Goal: Task Accomplishment & Management: Complete application form

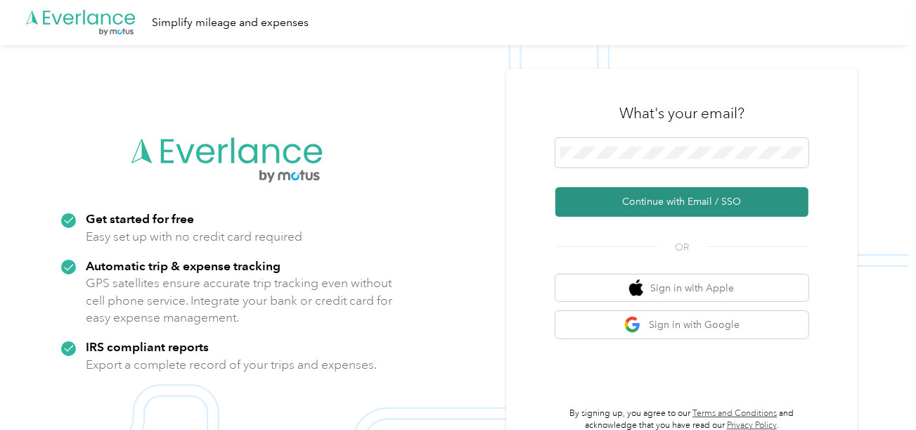
click at [608, 189] on button "Continue with Email / SSO" at bounding box center [682, 202] width 253 height 30
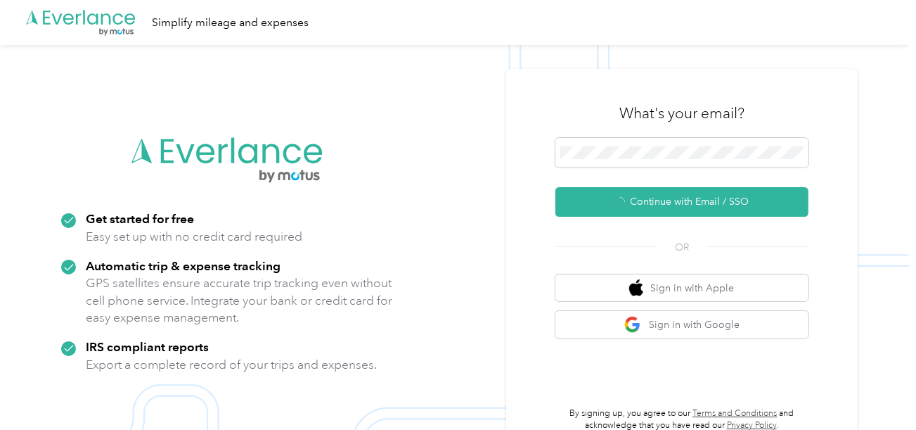
drag, startPoint x: 608, startPoint y: 193, endPoint x: 250, endPoint y: 52, distance: 384.6
click at [606, 193] on button "Continue with Email / SSO" at bounding box center [682, 202] width 253 height 30
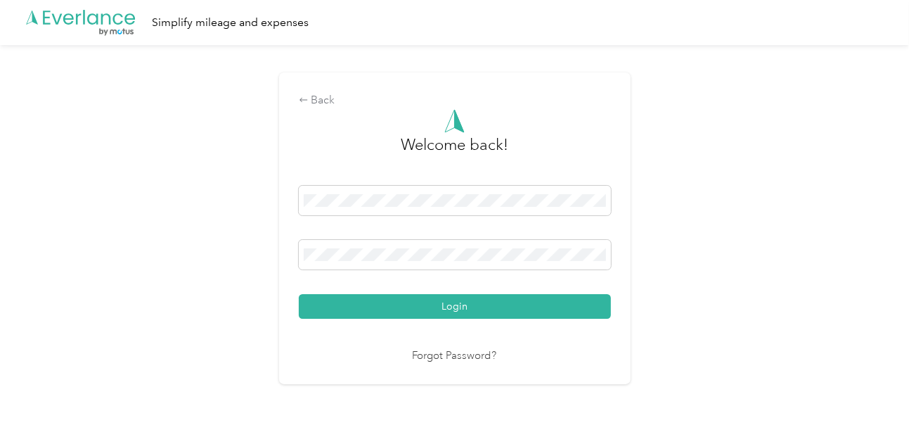
click at [471, 293] on div "Login" at bounding box center [455, 252] width 312 height 133
drag, startPoint x: 595, startPoint y: 291, endPoint x: 589, endPoint y: 305, distance: 15.2
click at [594, 293] on div "Login" at bounding box center [455, 252] width 312 height 133
drag, startPoint x: 589, startPoint y: 305, endPoint x: 753, endPoint y: 283, distance: 164.6
click at [589, 306] on button "Login" at bounding box center [455, 306] width 312 height 25
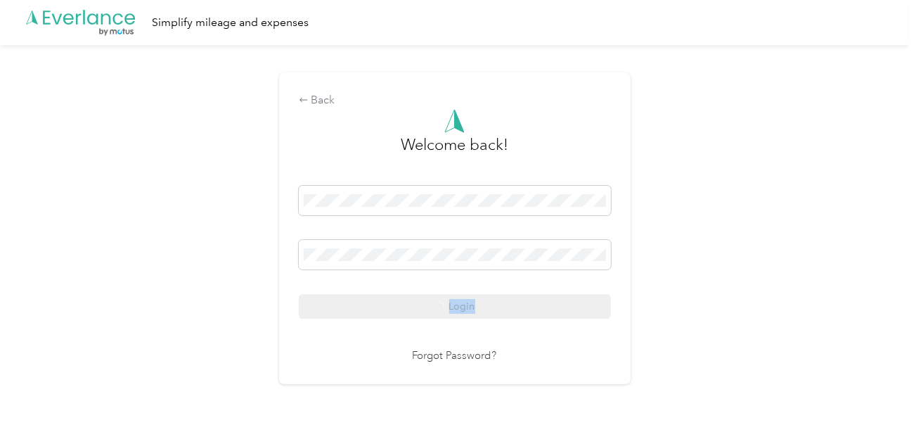
drag, startPoint x: 753, startPoint y: 283, endPoint x: 891, endPoint y: 298, distance: 138.6
click at [817, 296] on div "Back Welcome back! Login Forgot Password?" at bounding box center [454, 234] width 909 height 378
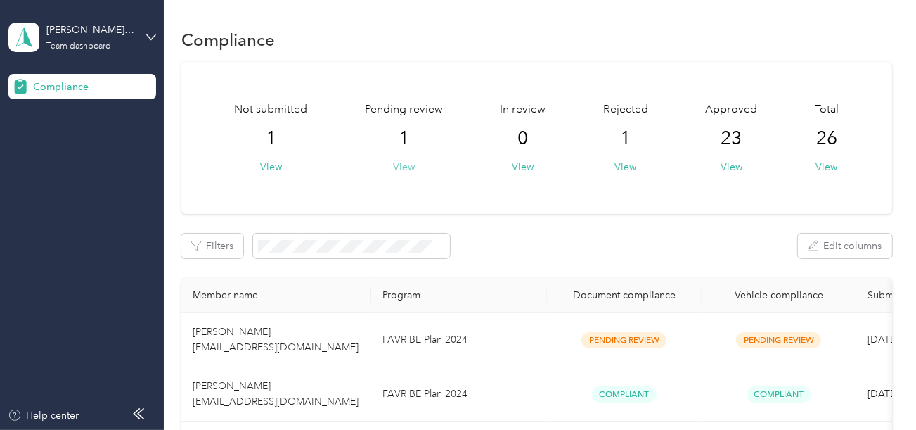
drag, startPoint x: 390, startPoint y: 166, endPoint x: 399, endPoint y: 171, distance: 11.0
click at [398, 170] on div "Pending review 1 View" at bounding box center [404, 137] width 78 height 73
click at [399, 171] on button "View" at bounding box center [404, 167] width 22 height 15
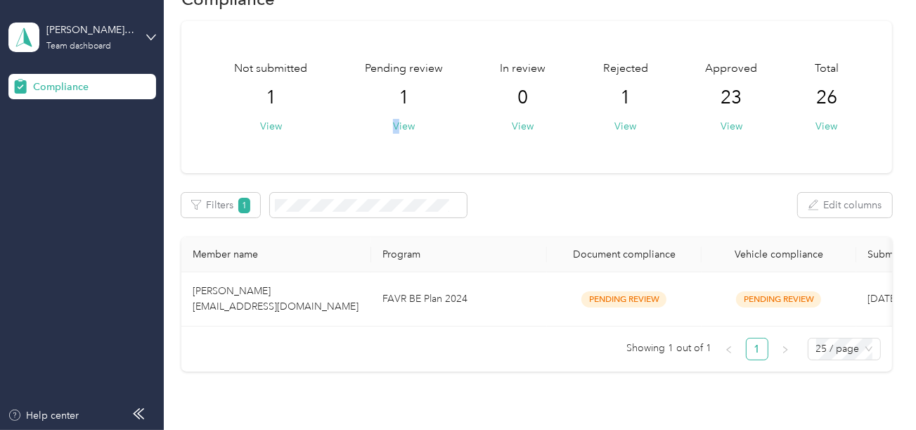
scroll to position [70, 0]
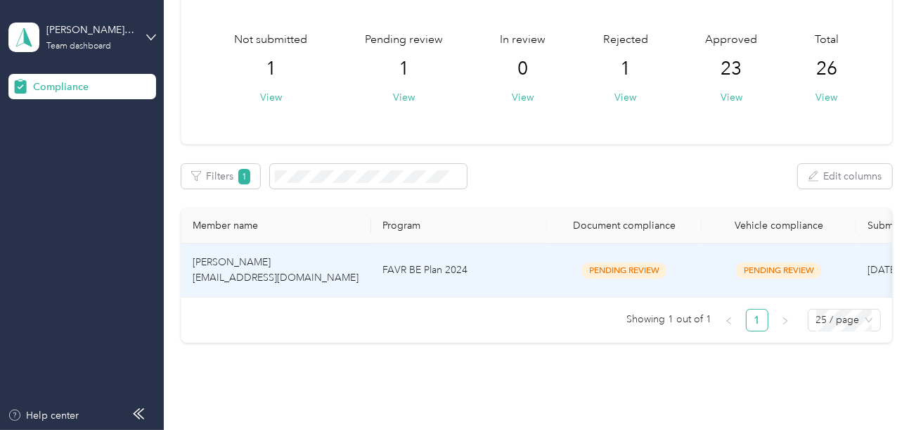
click at [512, 264] on td "FAVR BE Plan 2024" at bounding box center [459, 270] width 176 height 54
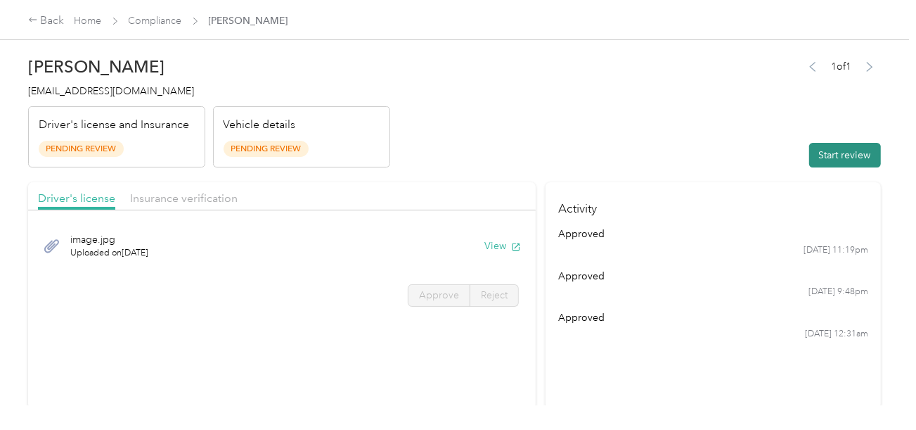
drag, startPoint x: 583, startPoint y: 116, endPoint x: 819, endPoint y: 165, distance: 241.4
click at [589, 118] on header "[PERSON_NAME] [EMAIL_ADDRESS][DOMAIN_NAME] Driver's license and Insurance Pendi…" at bounding box center [454, 108] width 853 height 118
click at [819, 165] on button "Start review" at bounding box center [846, 155] width 72 height 25
click at [619, 133] on header "[PERSON_NAME] [EMAIL_ADDRESS][DOMAIN_NAME] Driver's license and Insurance Pendi…" at bounding box center [454, 108] width 853 height 118
drag, startPoint x: 451, startPoint y: 144, endPoint x: 462, endPoint y: 180, distance: 37.6
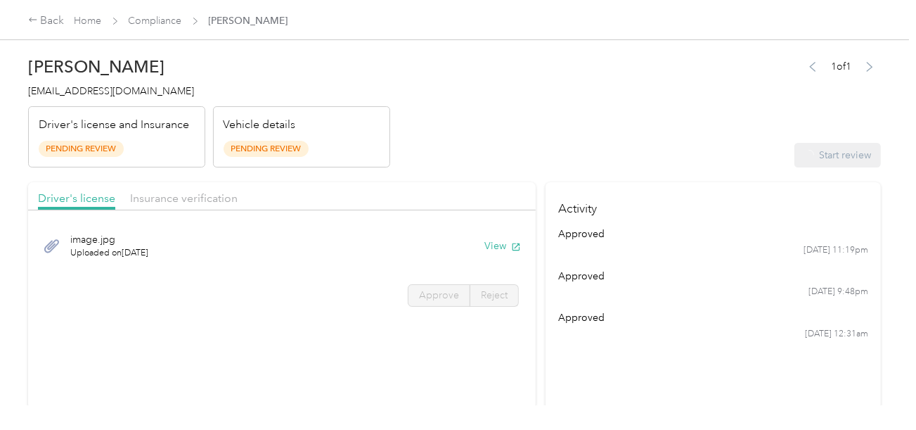
click at [451, 145] on header "[PERSON_NAME] [EMAIL_ADDRESS][DOMAIN_NAME] Driver's license and Insurance Pendi…" at bounding box center [454, 108] width 853 height 118
click at [478, 238] on div "image.jpg Uploaded on [DATE] View" at bounding box center [282, 245] width 488 height 47
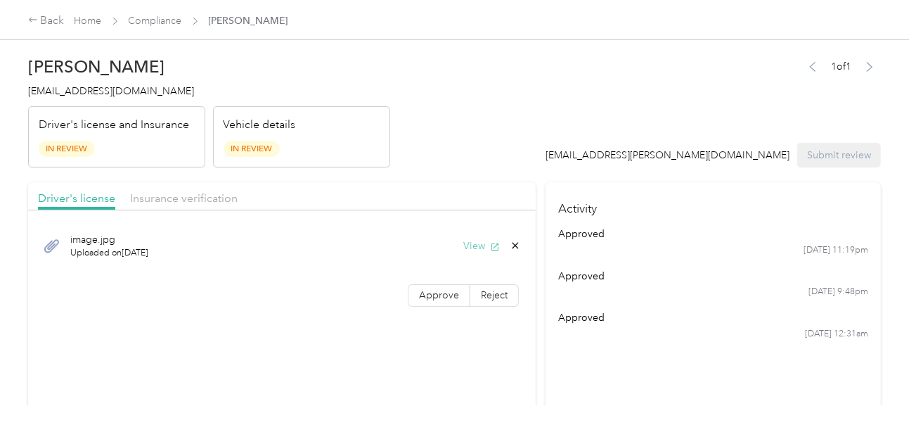
drag, startPoint x: 470, startPoint y: 234, endPoint x: 478, endPoint y: 245, distance: 14.2
click at [472, 238] on div "image.jpg Uploaded on [DATE] View" at bounding box center [282, 245] width 488 height 47
click at [478, 245] on button "View" at bounding box center [482, 245] width 37 height 15
click at [460, 299] on label "Approve" at bounding box center [439, 295] width 63 height 23
click at [459, 299] on span at bounding box center [439, 295] width 61 height 21
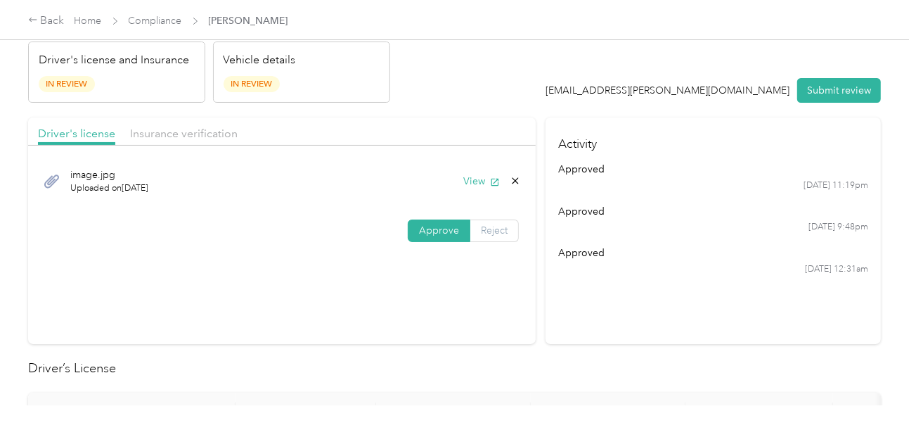
scroll to position [351, 0]
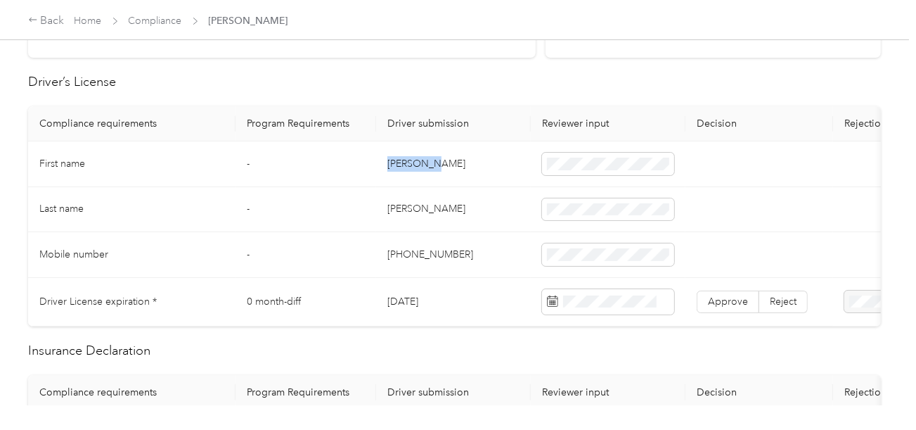
copy td "[PERSON_NAME]"
drag, startPoint x: 380, startPoint y: 162, endPoint x: 466, endPoint y: 176, distance: 87.6
click at [465, 176] on td "[PERSON_NAME]" at bounding box center [453, 164] width 155 height 46
click at [405, 202] on td "[PERSON_NAME]" at bounding box center [453, 210] width 155 height 46
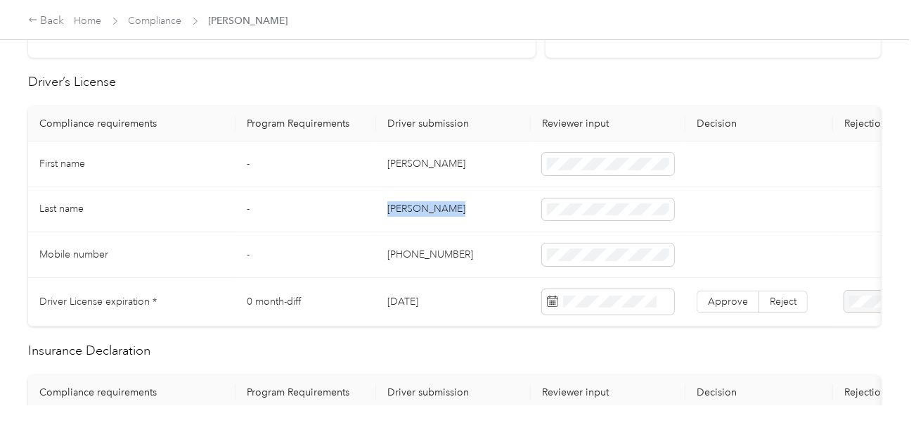
click at [405, 202] on td "[PERSON_NAME]" at bounding box center [453, 210] width 155 height 46
copy td "[PERSON_NAME]"
click at [533, 237] on tr "Mobile number - [PHONE_NUMBER]" at bounding box center [524, 255] width 992 height 46
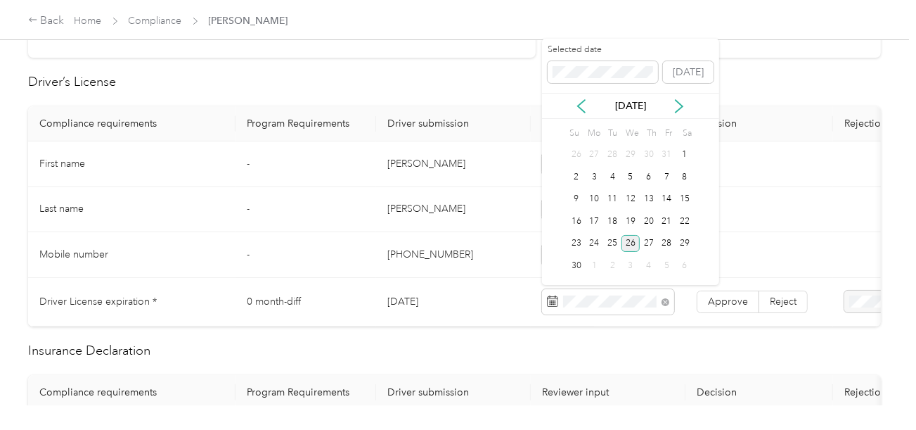
click at [632, 250] on div "26" at bounding box center [631, 244] width 18 height 18
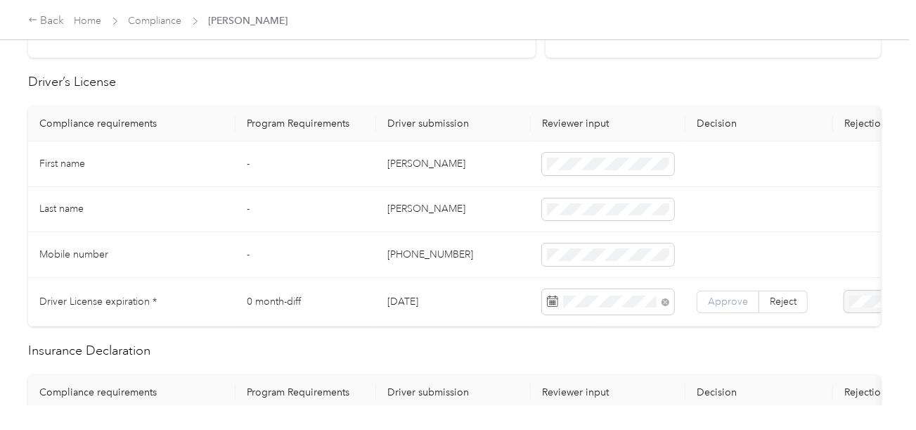
click at [703, 295] on label "Approve" at bounding box center [728, 301] width 63 height 23
click at [708, 295] on span "Approve" at bounding box center [728, 301] width 40 height 12
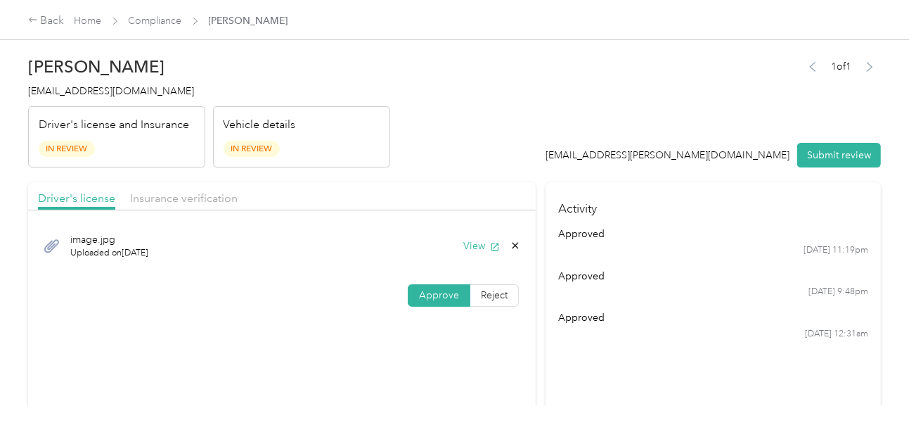
drag, startPoint x: 213, startPoint y: 200, endPoint x: 378, endPoint y: 175, distance: 167.1
click at [214, 200] on span "Insurance verification" at bounding box center [184, 197] width 108 height 13
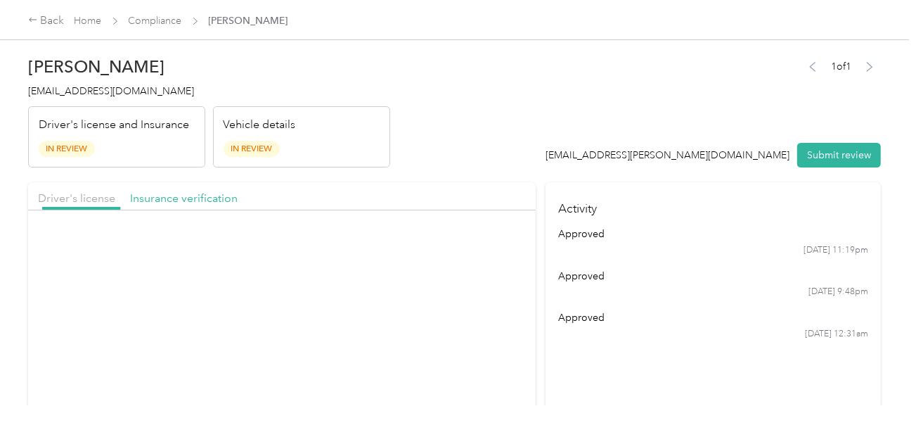
drag, startPoint x: 518, startPoint y: 148, endPoint x: 523, endPoint y: 214, distance: 65.6
click at [520, 156] on header "[PERSON_NAME] [EMAIL_ADDRESS][DOMAIN_NAME] Driver's license and Insurance In Re…" at bounding box center [454, 108] width 853 height 118
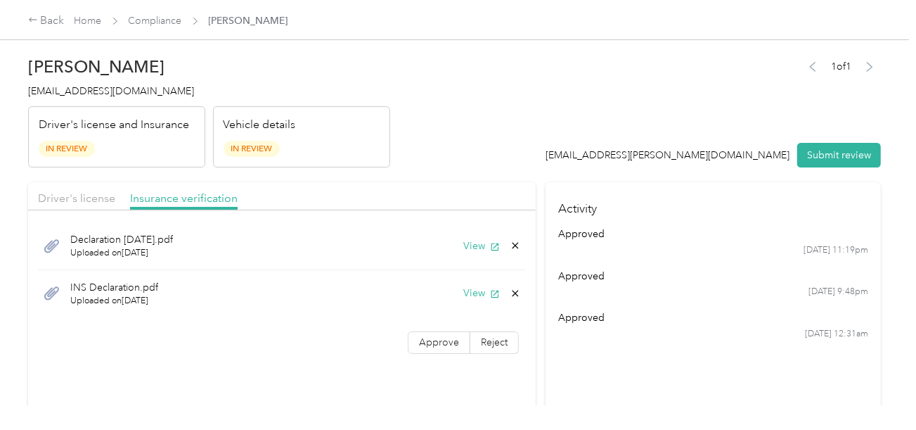
click at [453, 243] on div "Declaration [DATE].pdf Uploaded on [DATE] View" at bounding box center [282, 246] width 488 height 48
click at [466, 240] on button "View" at bounding box center [482, 245] width 37 height 15
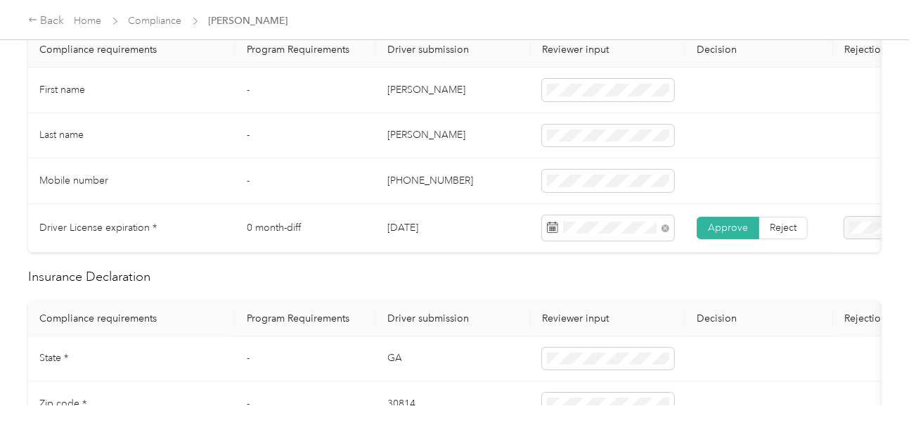
scroll to position [563, 0]
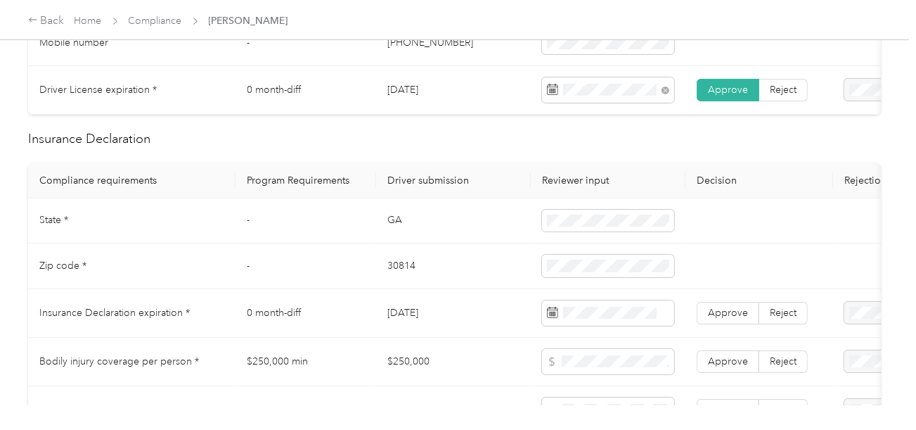
click at [395, 230] on td "GA" at bounding box center [453, 221] width 155 height 46
copy td "GA"
click at [395, 230] on td "GA" at bounding box center [453, 221] width 155 height 46
click at [598, 232] on span at bounding box center [608, 221] width 132 height 23
click at [398, 271] on td "30814" at bounding box center [453, 266] width 155 height 46
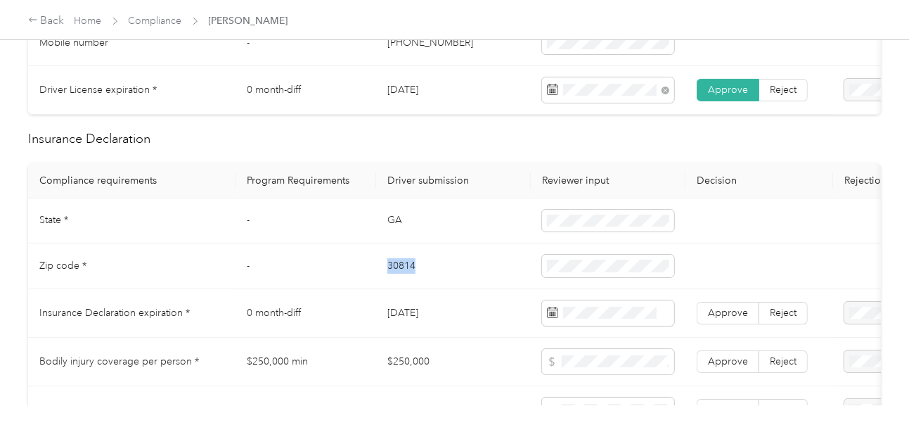
click at [398, 271] on td "30814" at bounding box center [453, 266] width 155 height 46
copy td "30814"
drag, startPoint x: 375, startPoint y: 316, endPoint x: 415, endPoint y: 321, distance: 40.4
click at [388, 319] on tr "Insurance Declaration expiration * 0 month-diff [DATE] Approve Reject" at bounding box center [524, 313] width 992 height 49
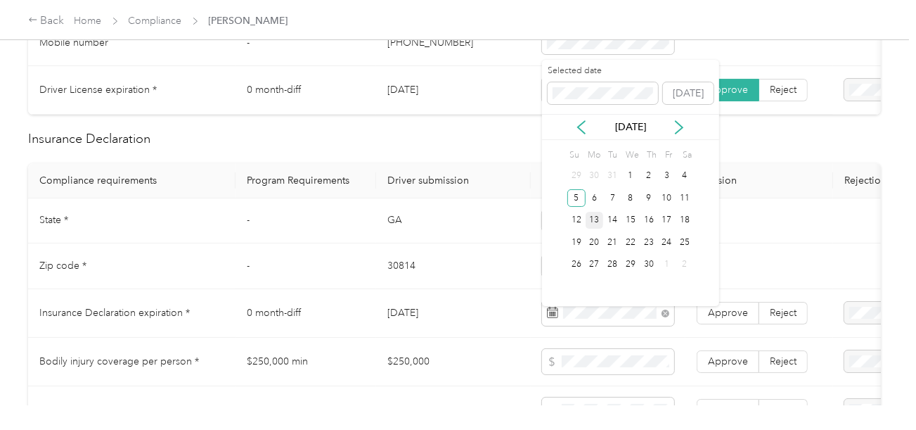
click at [579, 199] on div "5" at bounding box center [577, 198] width 18 height 18
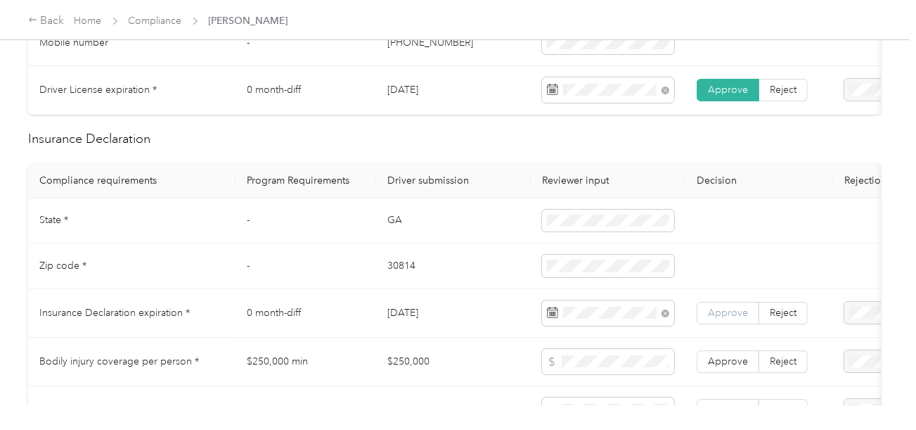
click at [710, 324] on label "Approve" at bounding box center [728, 313] width 63 height 23
click at [718, 319] on span "Approve" at bounding box center [728, 313] width 40 height 12
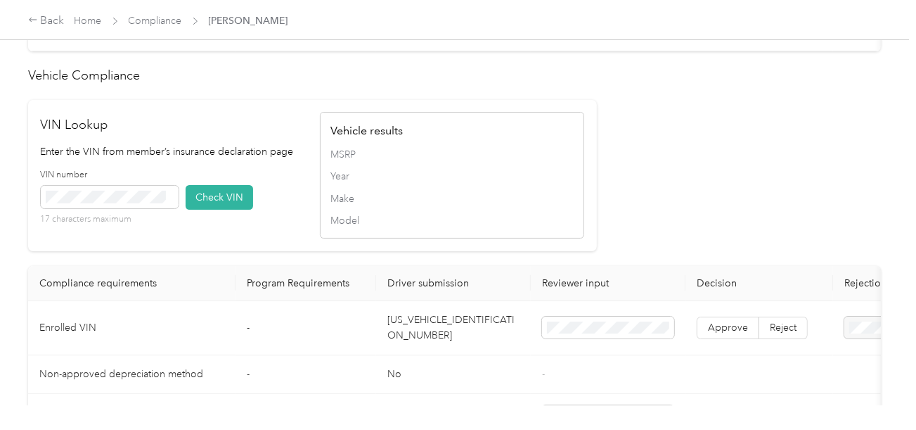
click at [430, 330] on td "[US_VEHICLE_IDENTIFICATION_NUMBER]" at bounding box center [453, 328] width 155 height 54
copy td "[US_VEHICLE_IDENTIFICATION_NUMBER]"
click at [430, 330] on td "[US_VEHICLE_IDENTIFICATION_NUMBER]" at bounding box center [453, 328] width 155 height 54
copy td "[US_VEHICLE_IDENTIFICATION_NUMBER]"
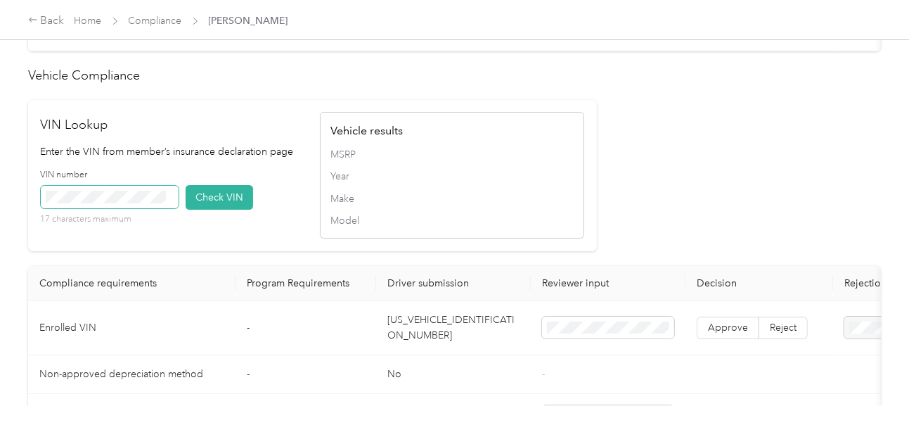
drag, startPoint x: 88, startPoint y: 225, endPoint x: 100, endPoint y: 220, distance: 12.9
click at [94, 223] on div "17 characters maximum" at bounding box center [110, 205] width 138 height 39
drag, startPoint x: 215, startPoint y: 207, endPoint x: 295, endPoint y: 224, distance: 81.9
click at [217, 207] on button "Check VIN" at bounding box center [220, 197] width 68 height 25
click at [588, 339] on span at bounding box center [608, 328] width 132 height 23
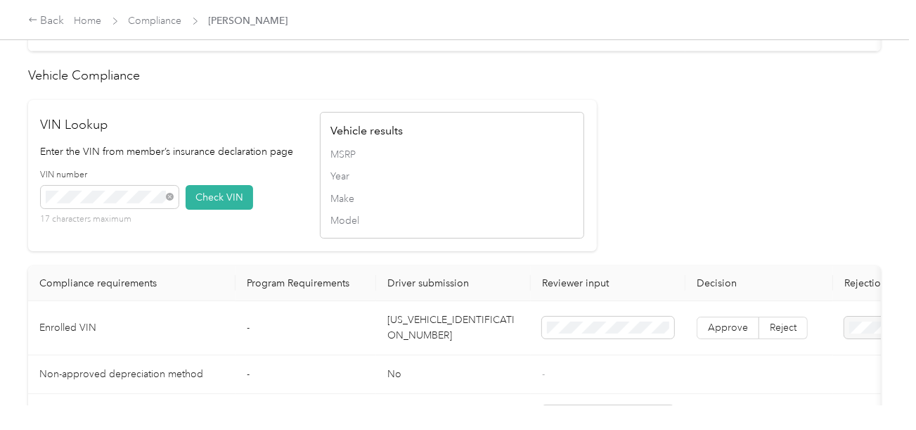
drag, startPoint x: 210, startPoint y: 212, endPoint x: 570, endPoint y: 213, distance: 359.4
click at [212, 210] on button "Check VIN" at bounding box center [220, 197] width 68 height 25
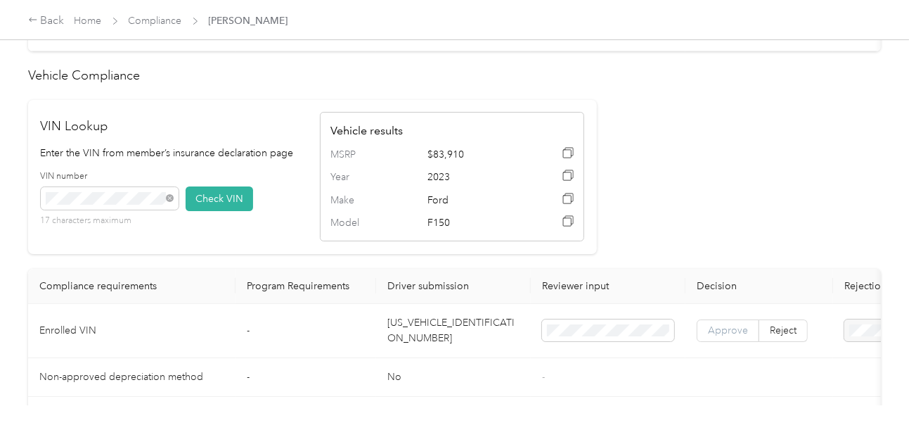
click at [742, 333] on span "Approve" at bounding box center [728, 330] width 40 height 12
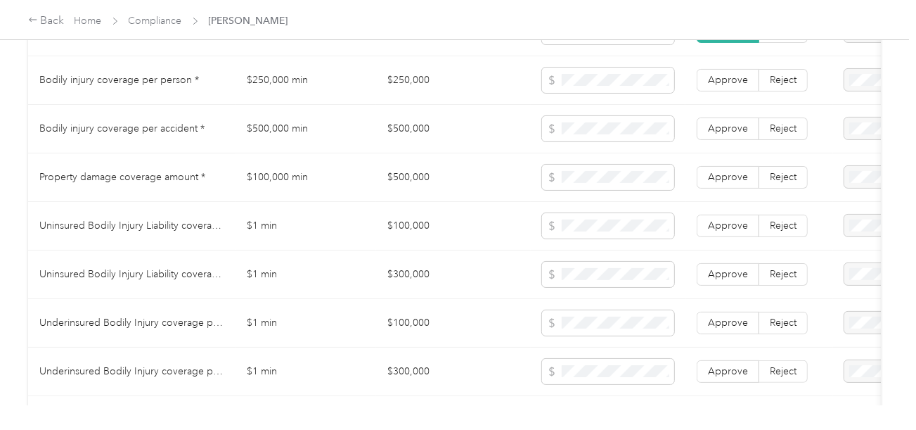
scroll to position [774, 0]
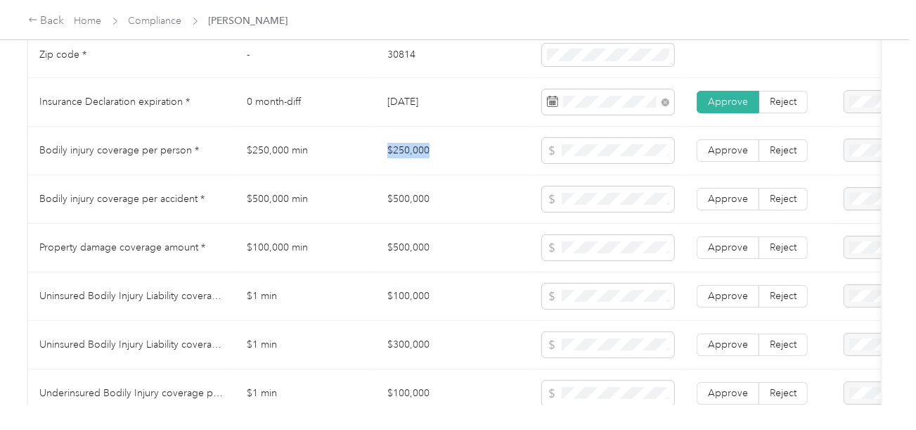
copy tr "$250,000"
drag, startPoint x: 376, startPoint y: 163, endPoint x: 486, endPoint y: 161, distance: 110.4
click at [486, 161] on tr "Bodily injury coverage per person * $250,000 min $250,000 Approve Reject" at bounding box center [524, 151] width 992 height 49
copy tr "$500,000"
drag, startPoint x: 352, startPoint y: 195, endPoint x: 583, endPoint y: 198, distance: 230.7
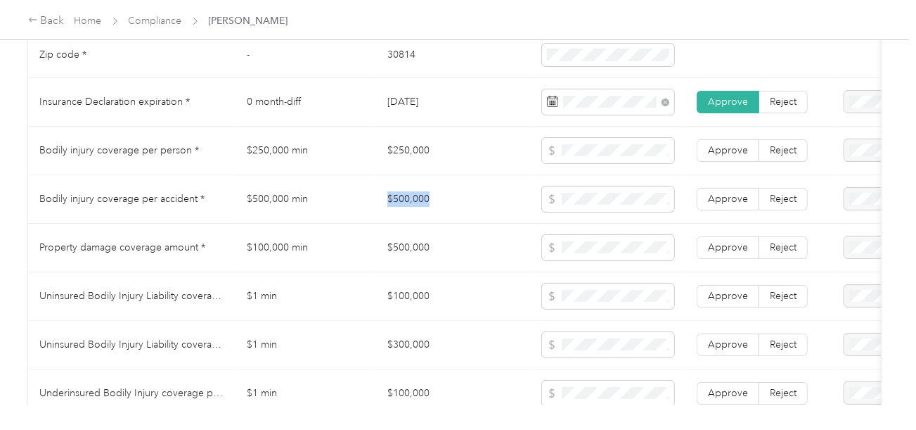
click at [469, 198] on tr "Bodily injury coverage per accident * $500,000 min $500,000 Approve Reject" at bounding box center [524, 199] width 992 height 49
click at [584, 198] on span at bounding box center [608, 198] width 132 height 25
click at [587, 212] on span at bounding box center [608, 198] width 132 height 25
copy tr "$500,00"
drag, startPoint x: 373, startPoint y: 255, endPoint x: 437, endPoint y: 250, distance: 64.8
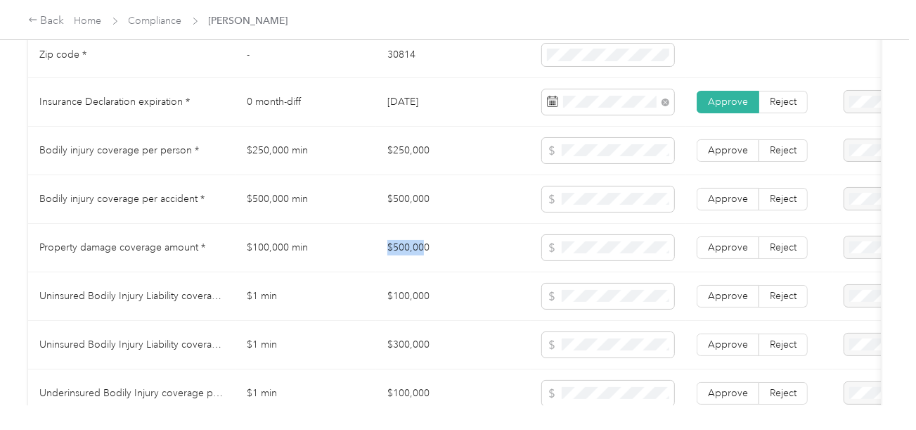
click at [429, 250] on tr "Property damage coverage amount * $100,000 min $500,000 Approve Reject" at bounding box center [524, 248] width 992 height 49
copy tr "$500,000"
drag, startPoint x: 703, startPoint y: 249, endPoint x: 727, endPoint y: 201, distance: 53.2
click at [704, 249] on label "Approve" at bounding box center [728, 247] width 63 height 23
click at [727, 200] on span "Approve" at bounding box center [728, 199] width 40 height 12
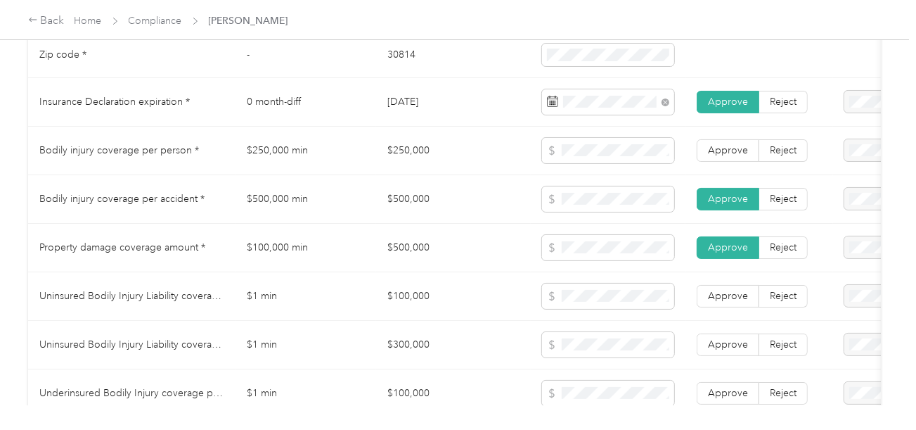
click at [729, 169] on td "Approve Reject" at bounding box center [760, 151] width 148 height 49
click at [729, 156] on span "Approve" at bounding box center [728, 150] width 40 height 12
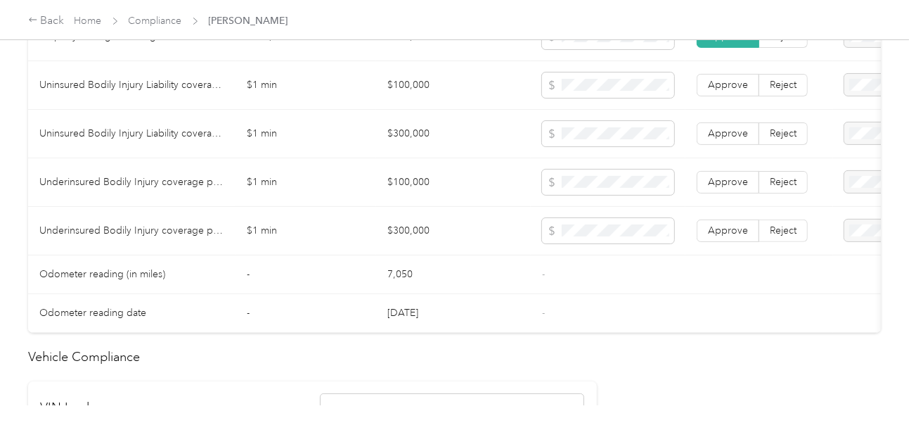
scroll to position [914, 0]
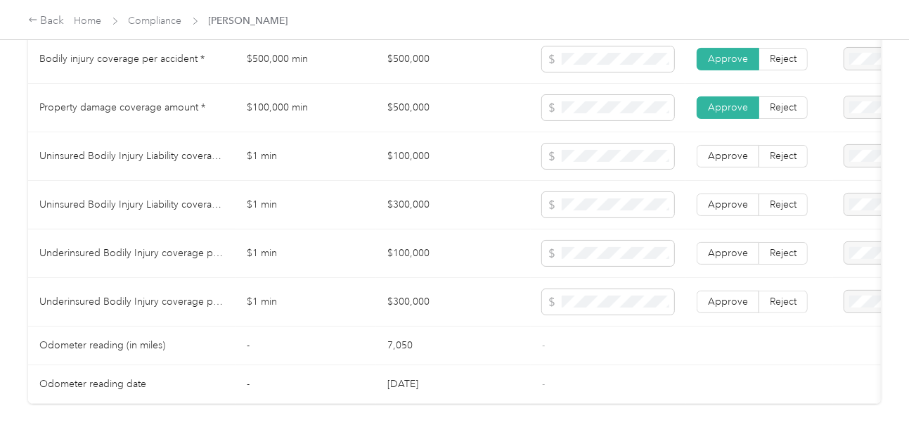
click at [435, 191] on td "$300,000" at bounding box center [453, 205] width 155 height 49
drag, startPoint x: 377, startPoint y: 171, endPoint x: 635, endPoint y: 170, distance: 258.1
click at [470, 170] on td "$100,000" at bounding box center [453, 156] width 155 height 49
click at [635, 169] on span at bounding box center [608, 155] width 132 height 25
drag, startPoint x: 382, startPoint y: 213, endPoint x: 559, endPoint y: 214, distance: 177.2
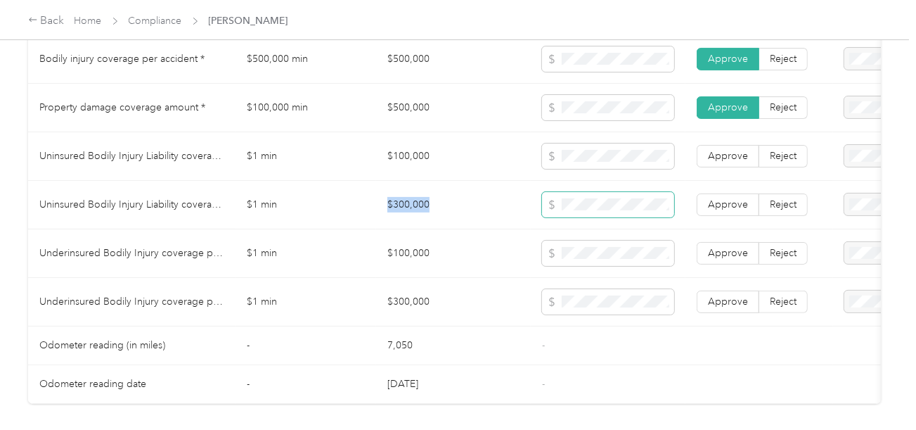
click at [486, 214] on td "$300,000" at bounding box center [453, 205] width 155 height 49
drag, startPoint x: 377, startPoint y: 253, endPoint x: 482, endPoint y: 253, distance: 104.8
click at [466, 253] on td "$100,000" at bounding box center [453, 253] width 155 height 49
drag, startPoint x: 369, startPoint y: 297, endPoint x: 449, endPoint y: 300, distance: 79.6
click at [449, 300] on tr "Underinsured Bodily Injury coverage per accident * $1 min $300,000 Approve Reje…" at bounding box center [524, 302] width 992 height 49
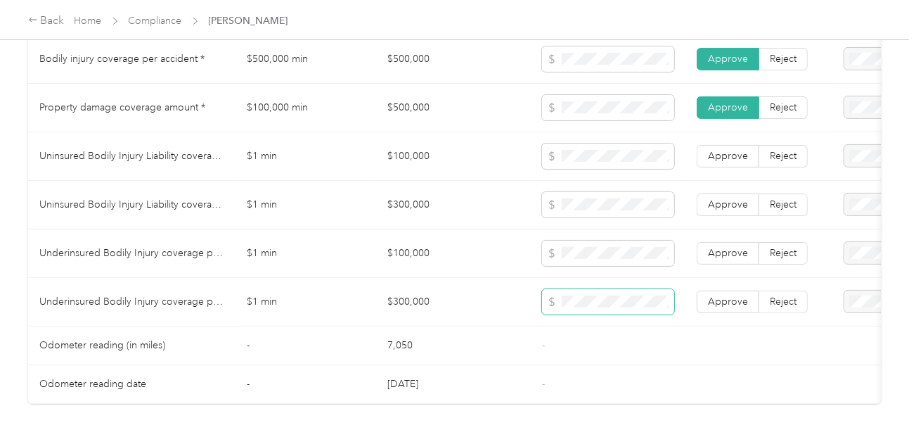
click at [601, 314] on span at bounding box center [608, 301] width 132 height 25
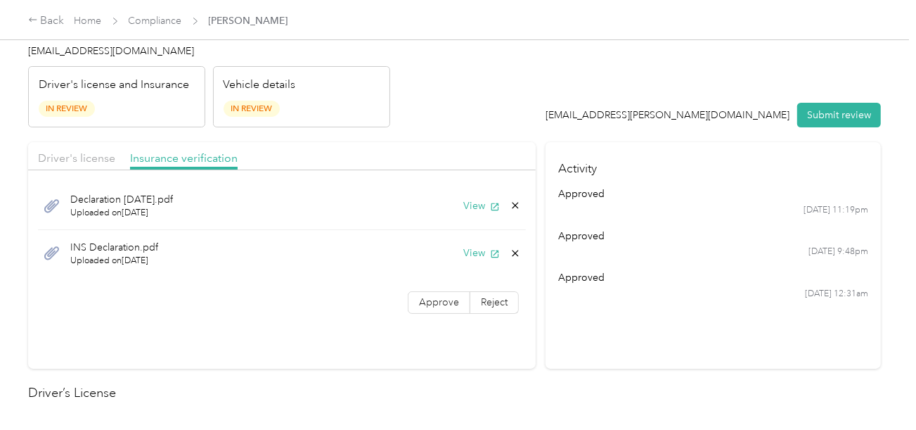
scroll to position [0, 0]
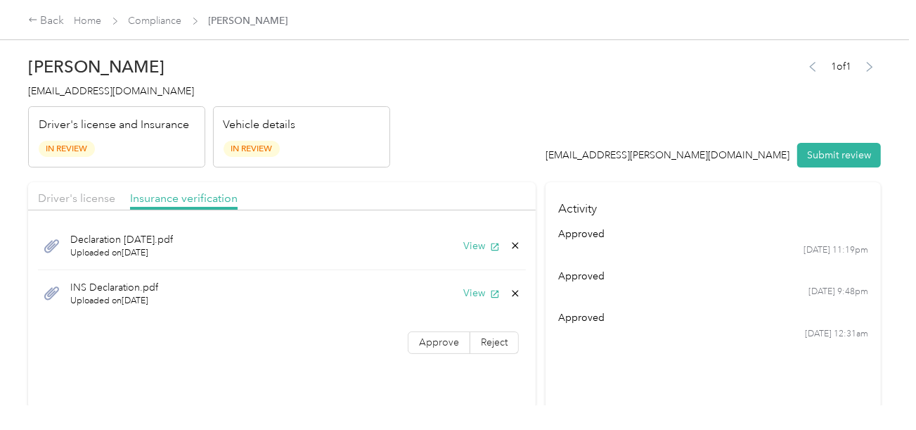
click at [87, 185] on div "Driver's license Insurance verification" at bounding box center [282, 196] width 508 height 28
drag, startPoint x: 84, startPoint y: 197, endPoint x: 466, endPoint y: 194, distance: 381.9
click at [91, 197] on span "Driver's license" at bounding box center [76, 197] width 77 height 13
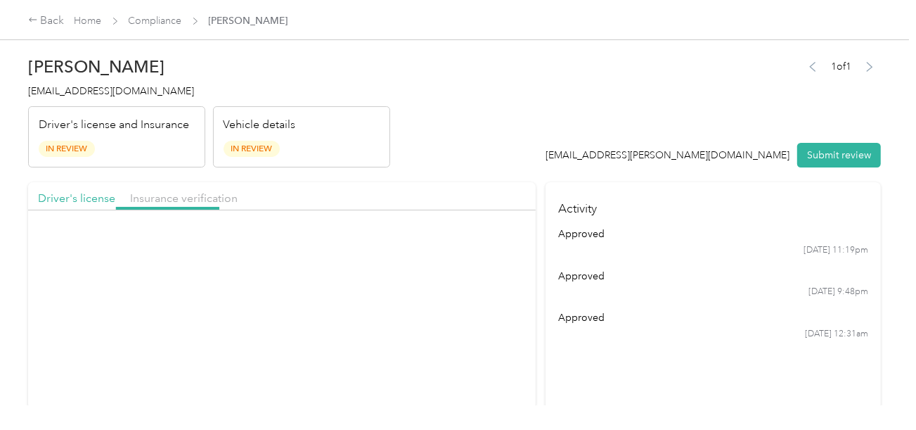
click at [475, 193] on div "Driver's license Insurance verification" at bounding box center [282, 196] width 508 height 28
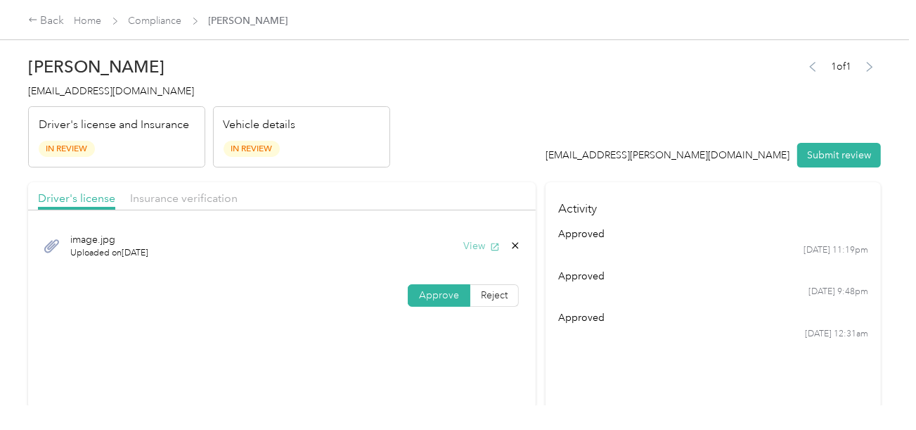
click at [478, 247] on button "View" at bounding box center [482, 245] width 37 height 15
drag, startPoint x: 181, startPoint y: 198, endPoint x: 205, endPoint y: 194, distance: 23.6
click at [186, 197] on span "Insurance verification" at bounding box center [184, 197] width 108 height 13
drag, startPoint x: 405, startPoint y: 169, endPoint x: 439, endPoint y: 206, distance: 50.3
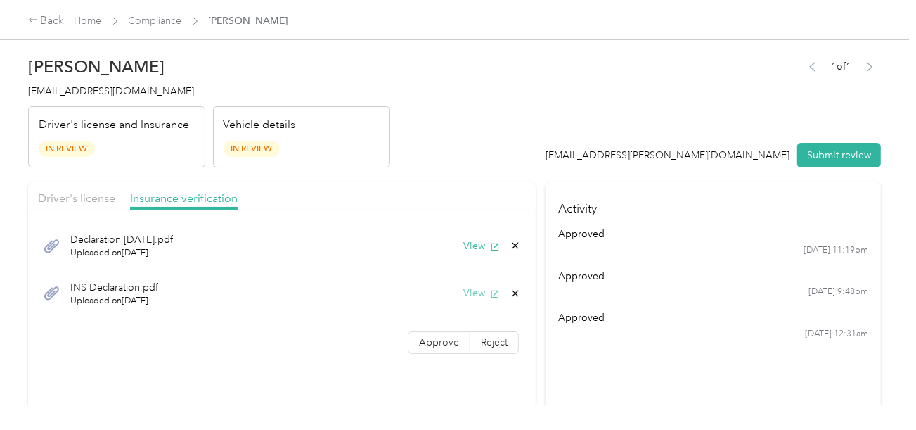
click at [475, 299] on button "View" at bounding box center [482, 293] width 37 height 15
click at [440, 330] on div "Declaration [DATE].pdf Uploaded on [DATE] View INS Declaration.pdf Uploaded on …" at bounding box center [282, 290] width 508 height 146
click at [440, 331] on label "Approve" at bounding box center [439, 342] width 63 height 23
drag, startPoint x: 844, startPoint y: 142, endPoint x: 786, endPoint y: 153, distance: 58.6
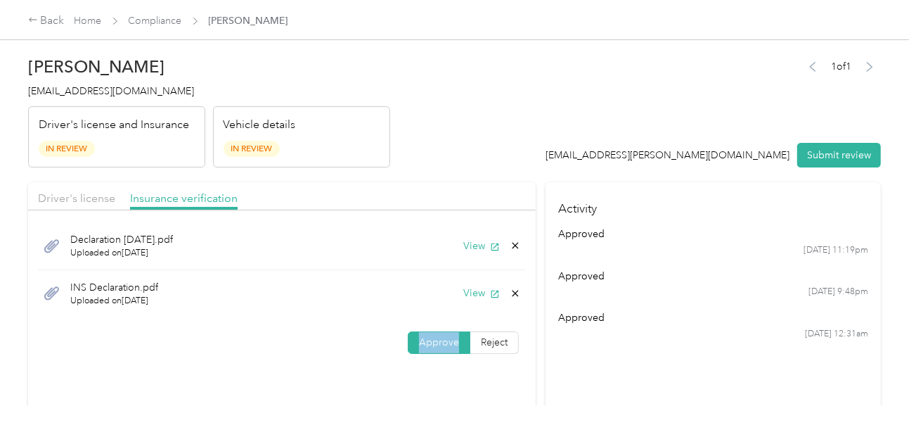
click at [842, 143] on button "Submit review" at bounding box center [840, 155] width 84 height 25
drag, startPoint x: 786, startPoint y: 153, endPoint x: 660, endPoint y: 133, distance: 127.4
click at [786, 153] on div "[EMAIL_ADDRESS][PERSON_NAME][DOMAIN_NAME]" at bounding box center [668, 155] width 244 height 15
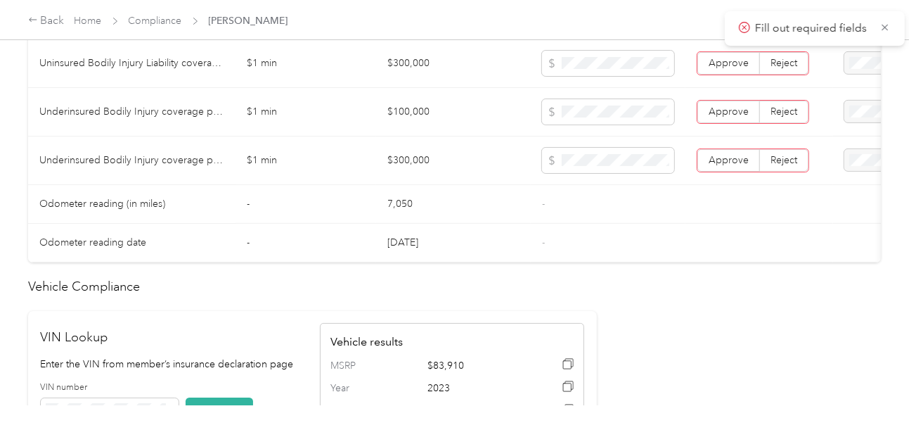
scroll to position [985, 0]
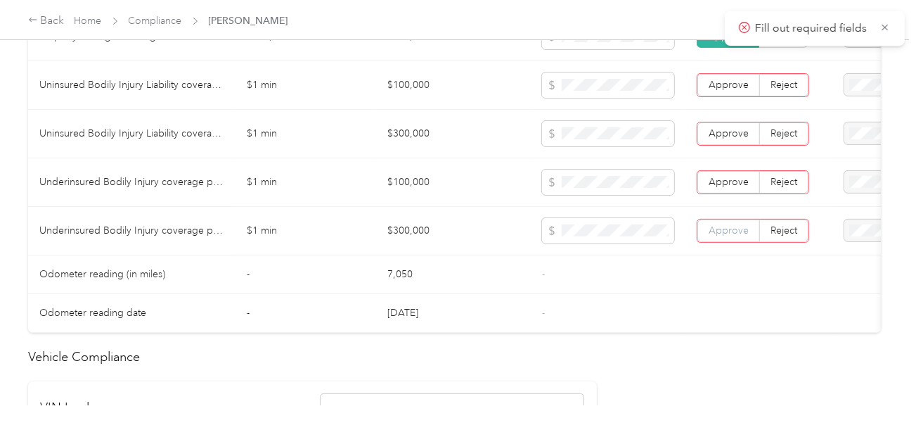
click at [731, 236] on span "Approve" at bounding box center [729, 230] width 40 height 12
click at [731, 188] on span "Approve" at bounding box center [729, 182] width 40 height 12
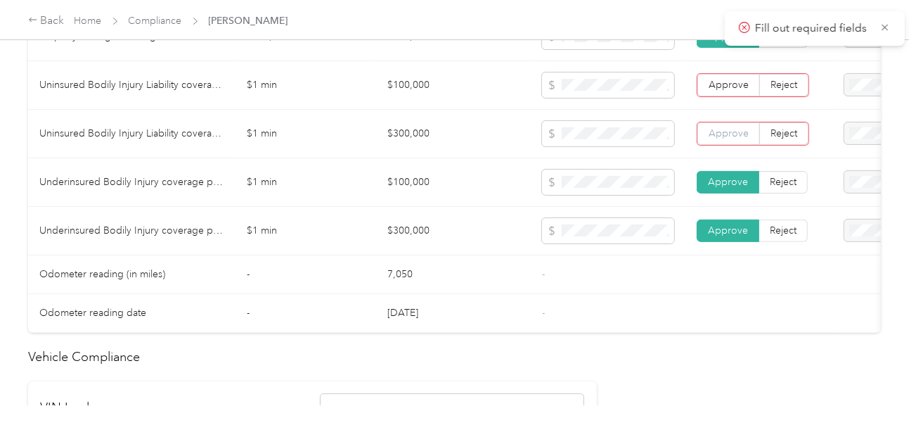
click at [731, 134] on span "Approve" at bounding box center [729, 133] width 40 height 12
click at [729, 78] on td "Approve Reject" at bounding box center [760, 85] width 148 height 49
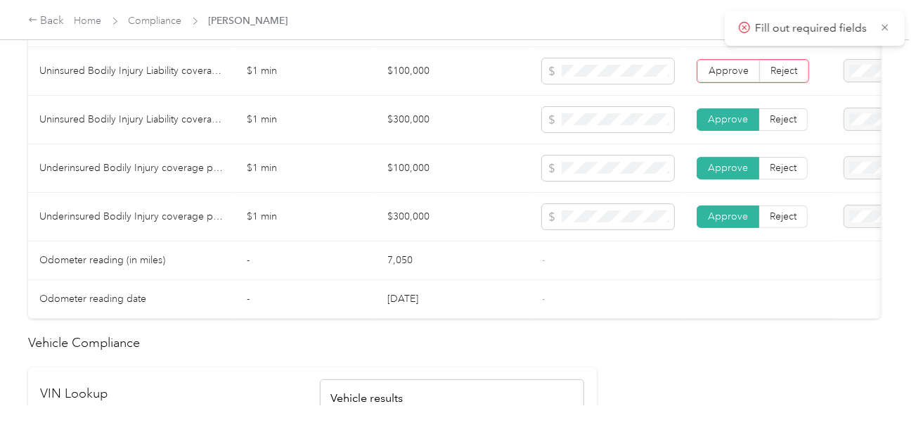
scroll to position [844, 0]
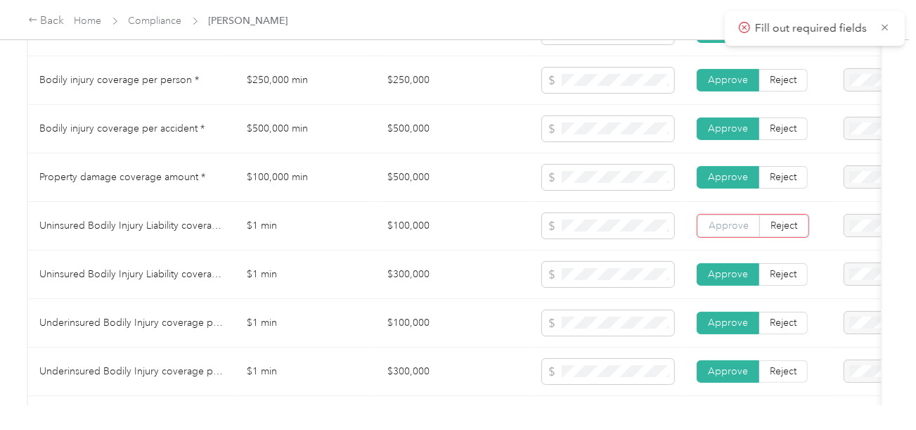
click at [728, 222] on label "Approve" at bounding box center [729, 226] width 63 height 23
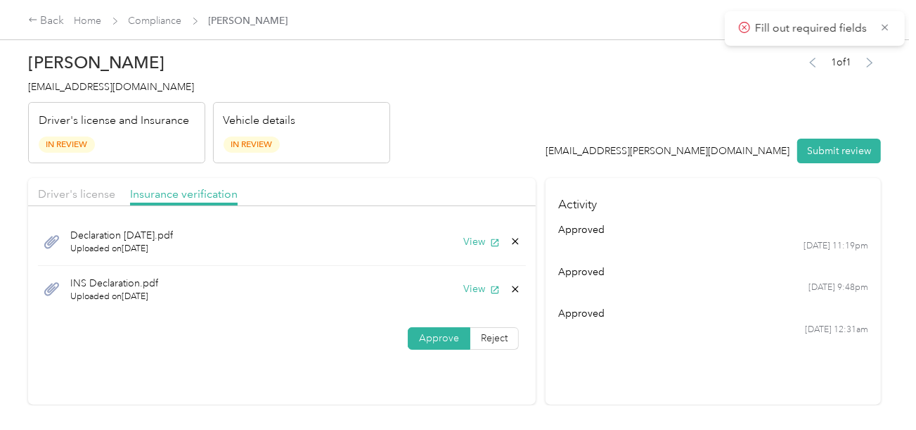
scroll to position [0, 0]
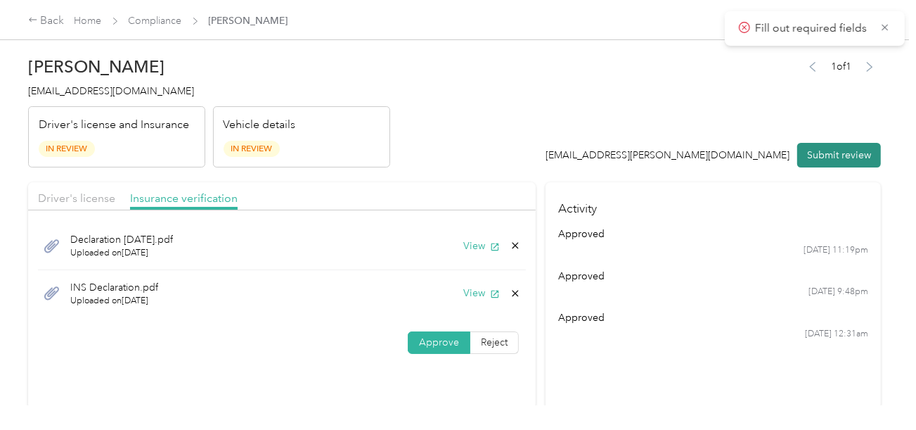
click at [822, 153] on button "Submit review" at bounding box center [840, 155] width 84 height 25
drag, startPoint x: 530, startPoint y: 135, endPoint x: 120, endPoint y: 135, distance: 410.8
click at [528, 135] on header "[PERSON_NAME] [EMAIL_ADDRESS][DOMAIN_NAME] Driver's license and Insurance In Re…" at bounding box center [454, 108] width 853 height 118
click at [44, 104] on div "[PERSON_NAME] [EMAIL_ADDRESS][DOMAIN_NAME] Driver's license and Insurance In Re…" at bounding box center [209, 108] width 362 height 118
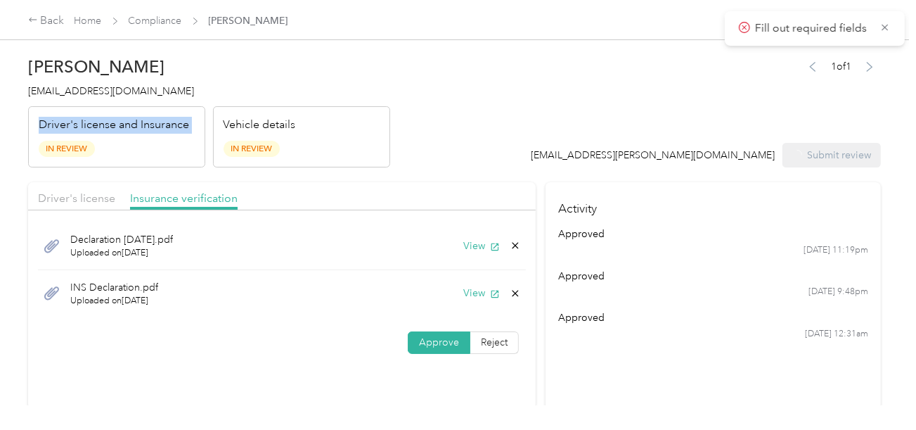
click at [44, 104] on div "[PERSON_NAME] [EMAIL_ADDRESS][DOMAIN_NAME] Driver's license and Insurance In Re…" at bounding box center [209, 108] width 362 height 118
click at [77, 91] on span "[EMAIL_ADDRESS][DOMAIN_NAME]" at bounding box center [111, 91] width 166 height 12
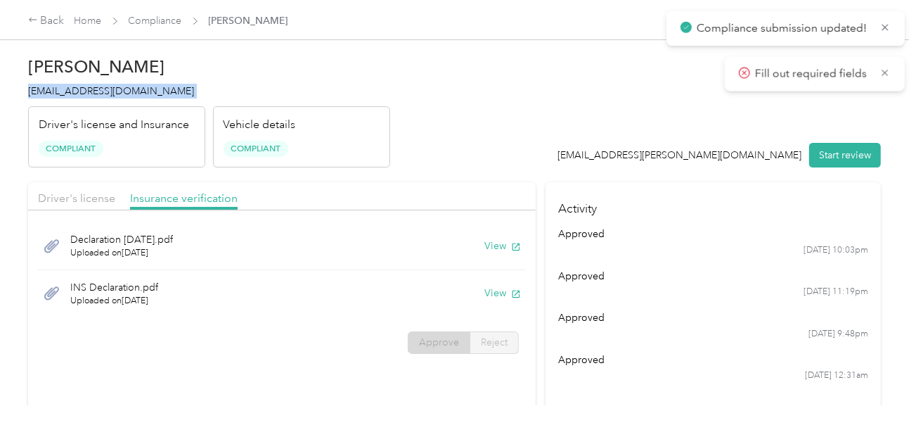
click at [77, 91] on span "[EMAIL_ADDRESS][DOMAIN_NAME]" at bounding box center [111, 91] width 166 height 12
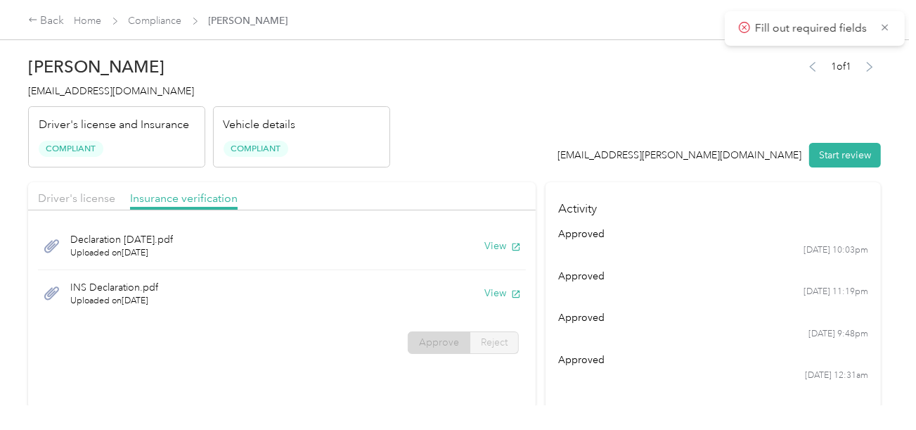
click at [383, 106] on div "Vehicle details Compliant" at bounding box center [301, 137] width 177 height 62
click at [136, 19] on link "Compliance" at bounding box center [155, 21] width 53 height 12
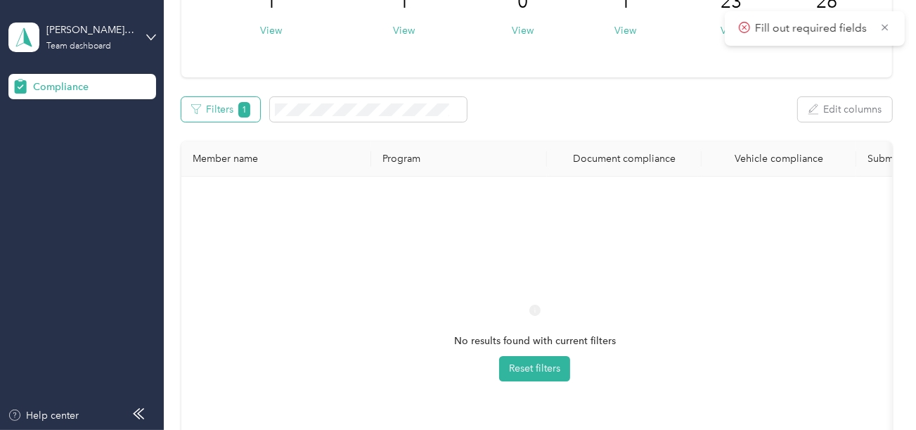
scroll to position [137, 0]
click at [86, 46] on div "Team dashboard" at bounding box center [78, 46] width 65 height 8
click at [75, 147] on div "Log out" at bounding box center [196, 147] width 356 height 25
